Goal: Information Seeking & Learning: Learn about a topic

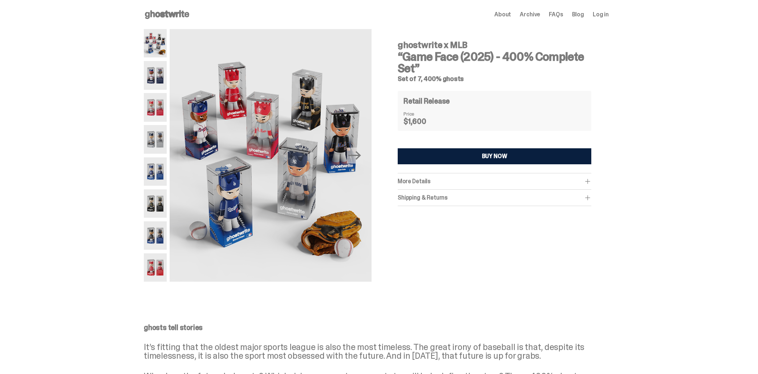
click at [516, 231] on div "ghostwrite x MLB “Game Face (2025) - 400% Complete Set” Set of 7, 400% ghosts R…" at bounding box center [494, 151] width 229 height 245
click at [472, 180] on div "More Details" at bounding box center [495, 181] width 194 height 7
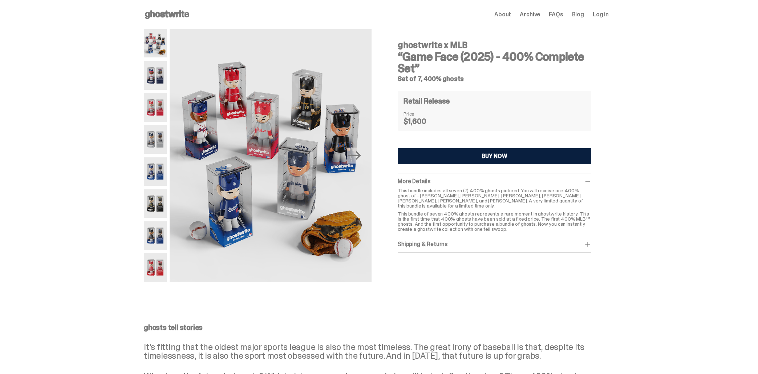
click at [455, 180] on div "More Details" at bounding box center [495, 181] width 194 height 7
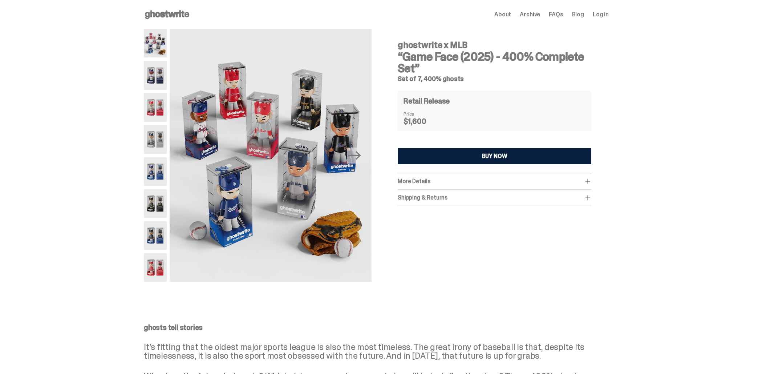
click at [154, 67] on img at bounding box center [155, 75] width 23 height 28
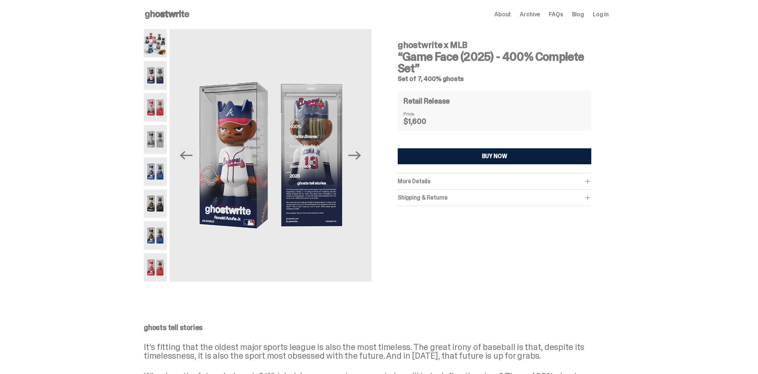
click at [156, 103] on img at bounding box center [155, 107] width 23 height 28
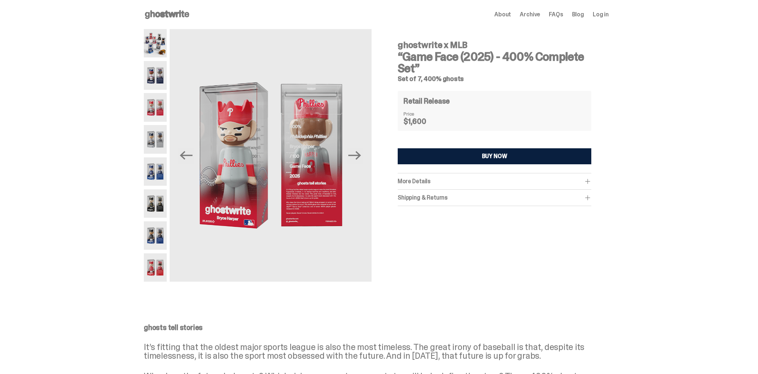
click at [456, 187] on div "More Details This bundle includes all seven (7) 400% ghosts pictured. You will …" at bounding box center [495, 181] width 194 height 16
click at [457, 182] on div "More Details" at bounding box center [495, 181] width 194 height 7
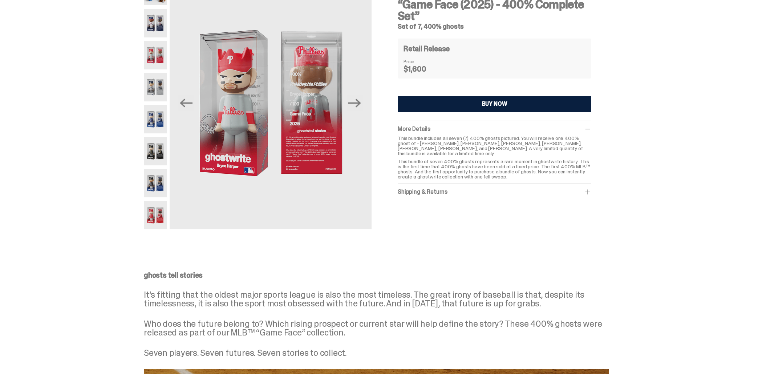
scroll to position [36, 0]
